Goal: Entertainment & Leisure: Consume media (video, audio)

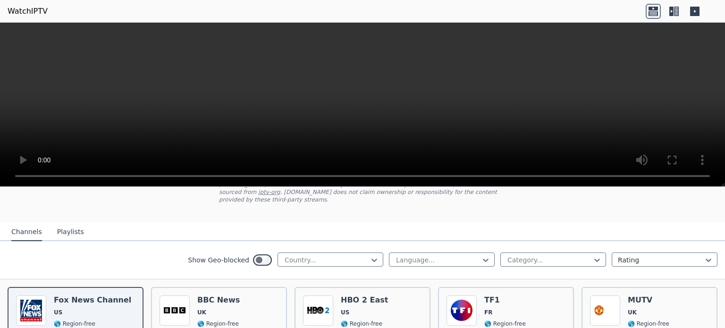
scroll to position [68, 0]
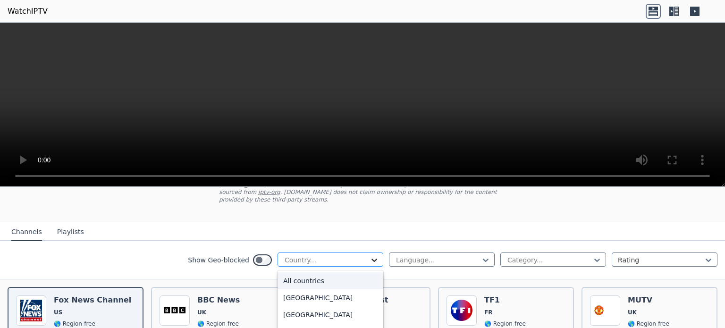
click at [369, 255] on icon at bounding box center [373, 259] width 9 height 9
type input "****"
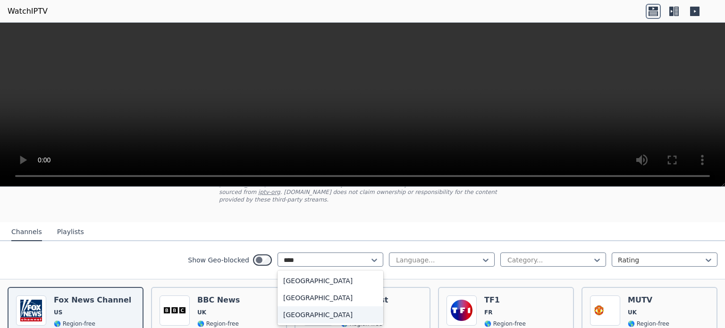
click at [313, 306] on div "[GEOGRAPHIC_DATA]" at bounding box center [330, 314] width 106 height 17
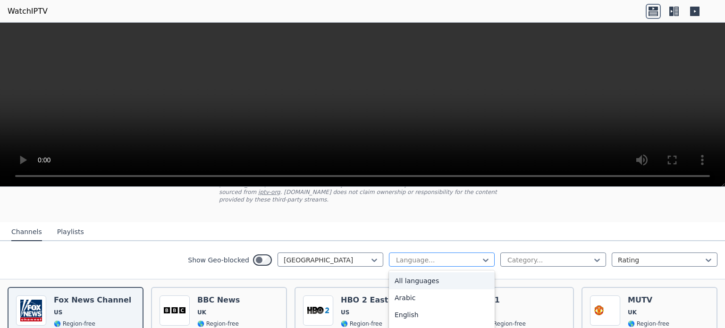
click at [434, 255] on div at bounding box center [438, 259] width 86 height 9
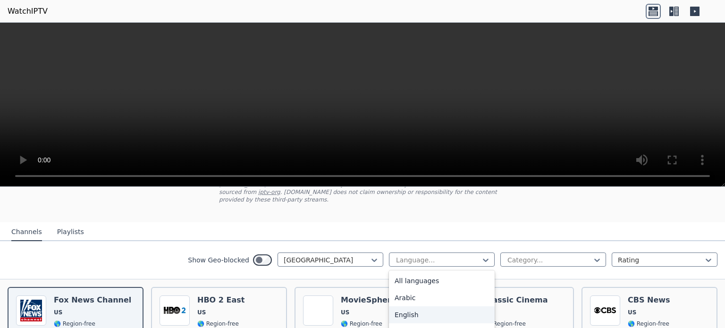
click at [401, 306] on div "English" at bounding box center [442, 314] width 106 height 17
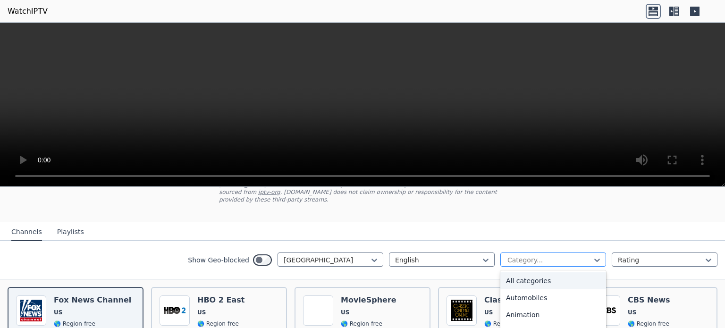
click at [564, 255] on div at bounding box center [549, 259] width 86 height 9
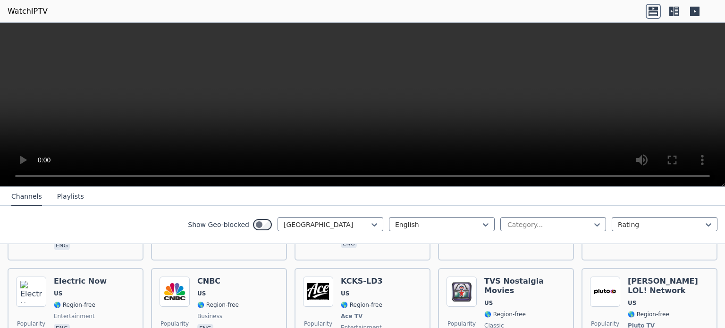
scroll to position [1337, 0]
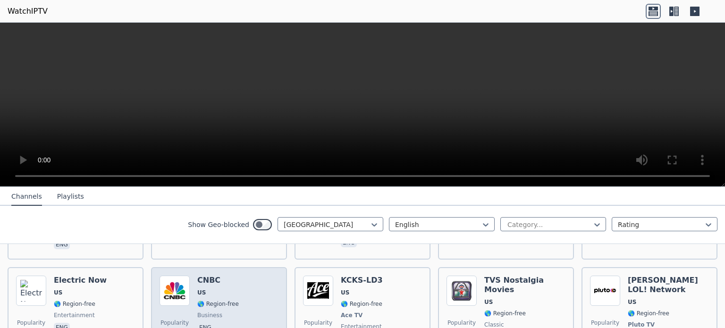
click at [248, 278] on div "Popularity 445 CNBC US 🌎 Region-free business eng" at bounding box center [218, 315] width 119 height 79
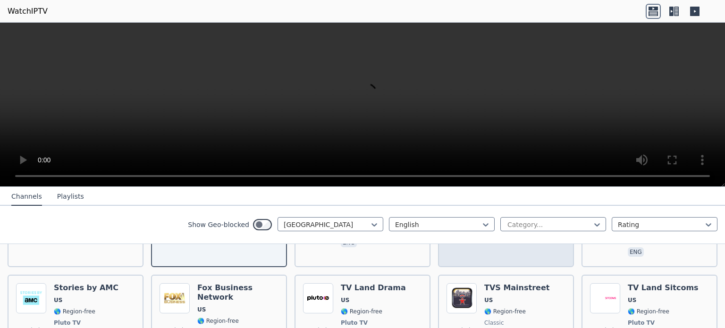
scroll to position [1432, 0]
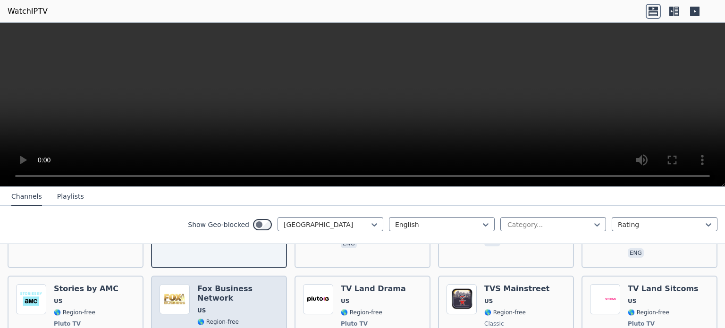
click at [229, 307] on span "US" at bounding box center [237, 311] width 81 height 8
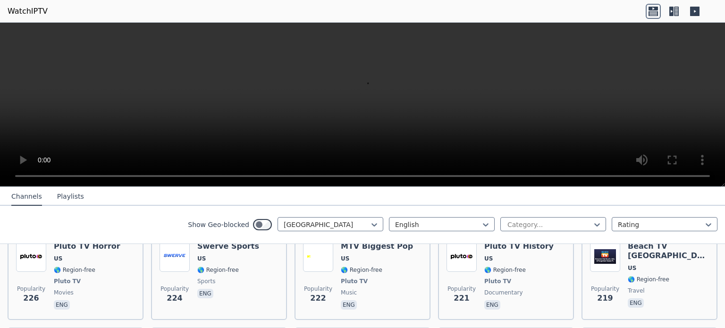
scroll to position [1966, 0]
